Goal: Check status: Check status

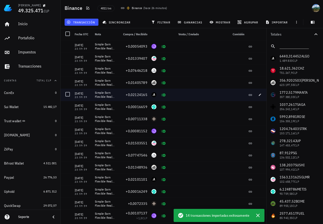
scroll to position [366, 0]
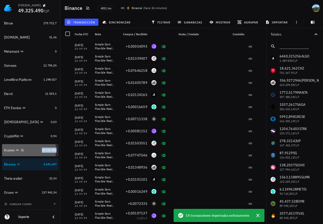
click at [42, 150] on span "20.101.882" at bounding box center [49, 150] width 15 height 4
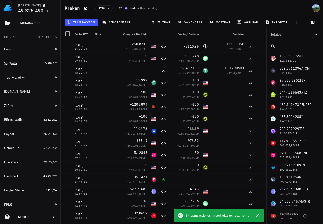
scroll to position [38, 0]
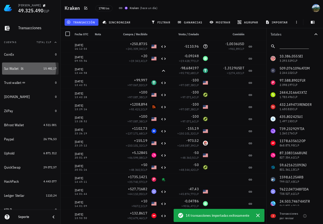
click at [38, 69] on link "Sui Wallet 15.482,17" at bounding box center [30, 69] width 57 height 12
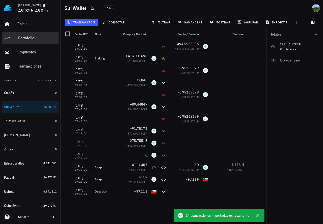
drag, startPoint x: 28, startPoint y: 36, endPoint x: 122, endPoint y: 114, distance: 121.8
click at [28, 36] on div "Portafolio" at bounding box center [37, 38] width 38 height 5
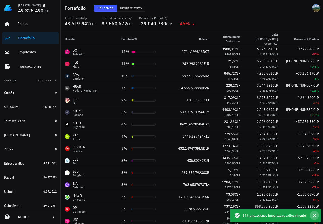
click at [314, 216] on icon "button" at bounding box center [314, 216] width 6 height 6
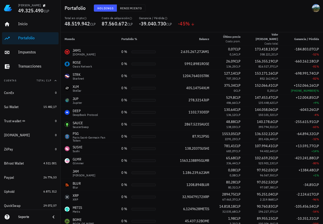
scroll to position [353, 0]
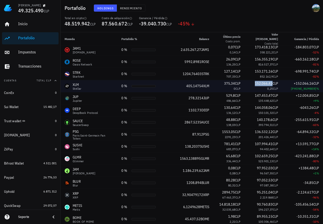
click at [255, 82] on span "152.066,41" at bounding box center [264, 83] width 18 height 5
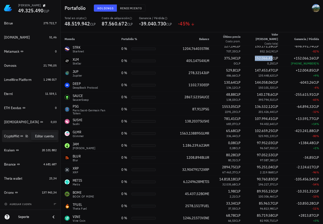
scroll to position [316, 0]
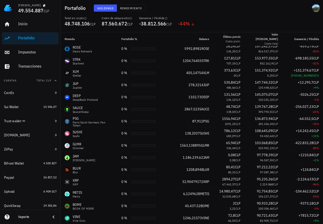
scroll to position [378, 0]
